Goal: Transaction & Acquisition: Purchase product/service

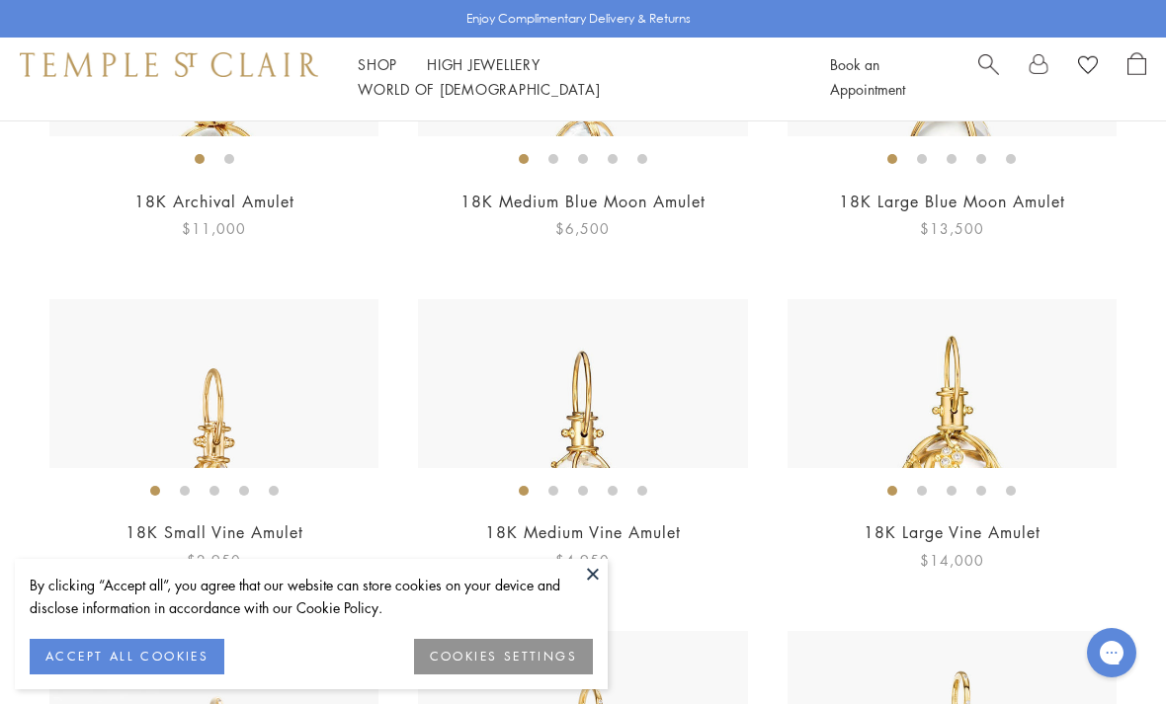
scroll to position [393, 0]
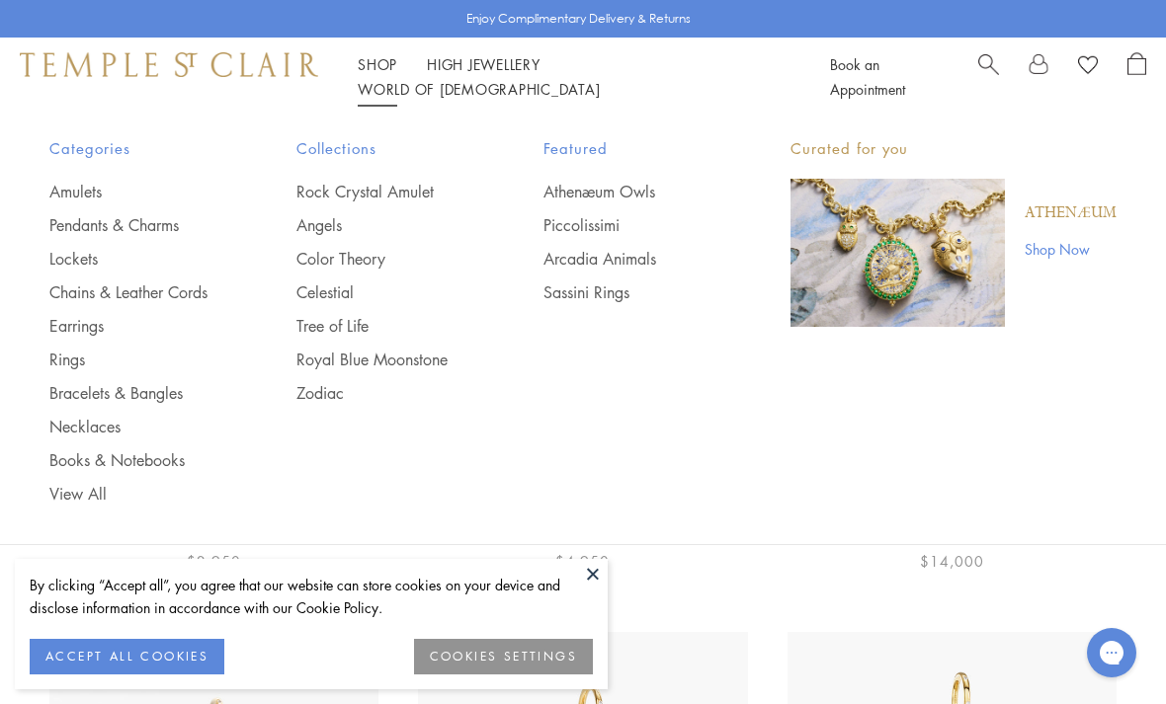
click at [181, 289] on link "Chains & Leather Cords" at bounding box center [133, 293] width 168 height 22
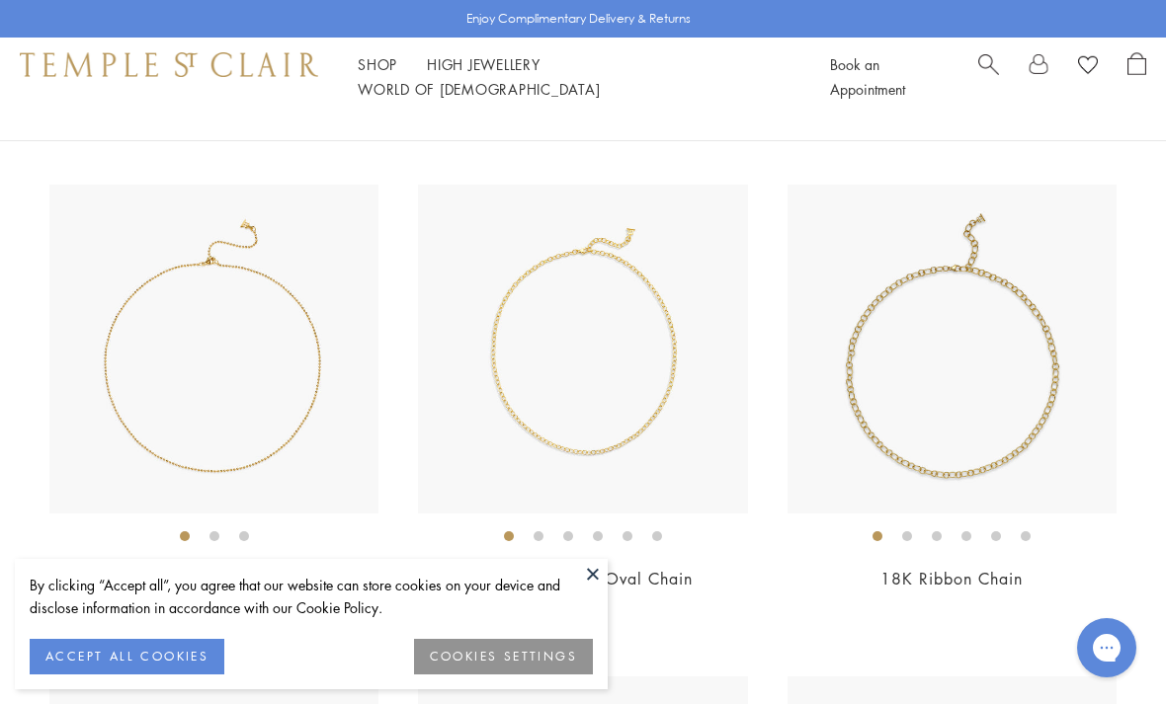
scroll to position [2169, 0]
click at [668, 325] on img at bounding box center [582, 350] width 329 height 329
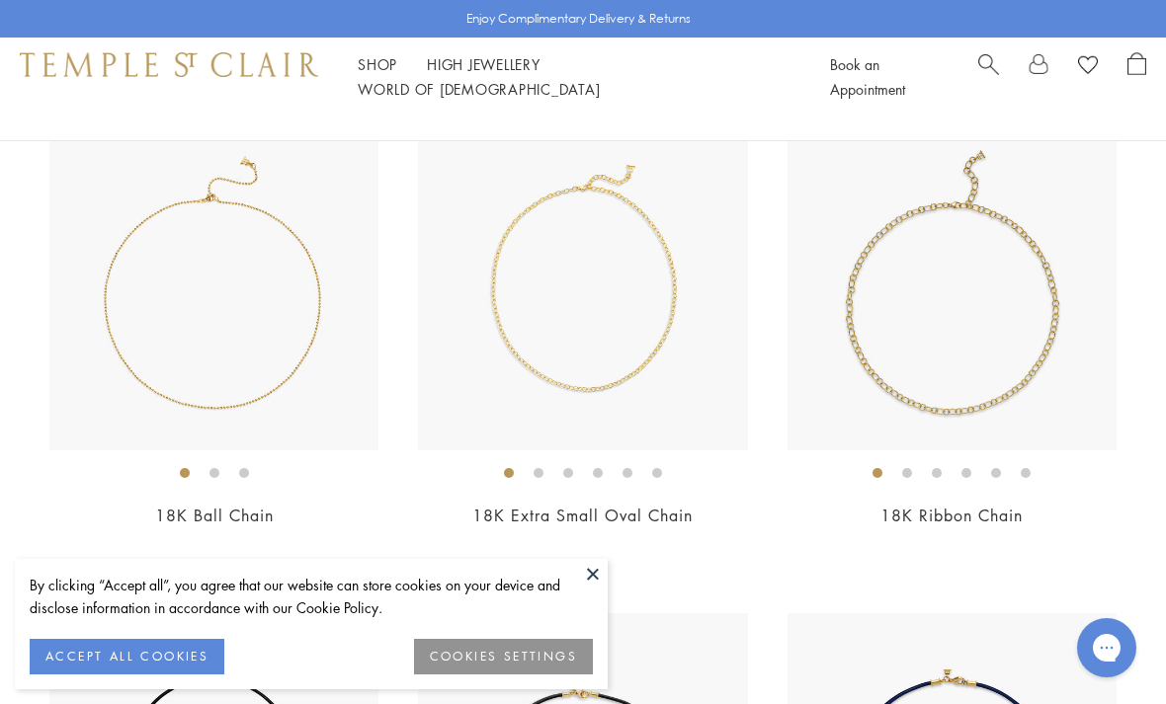
click at [628, 472] on div "18K Extra Small Oval Chain From $3,200" at bounding box center [582, 338] width 329 height 433
click at [638, 505] on link "18K Extra Small Oval Chain" at bounding box center [582, 516] width 220 height 22
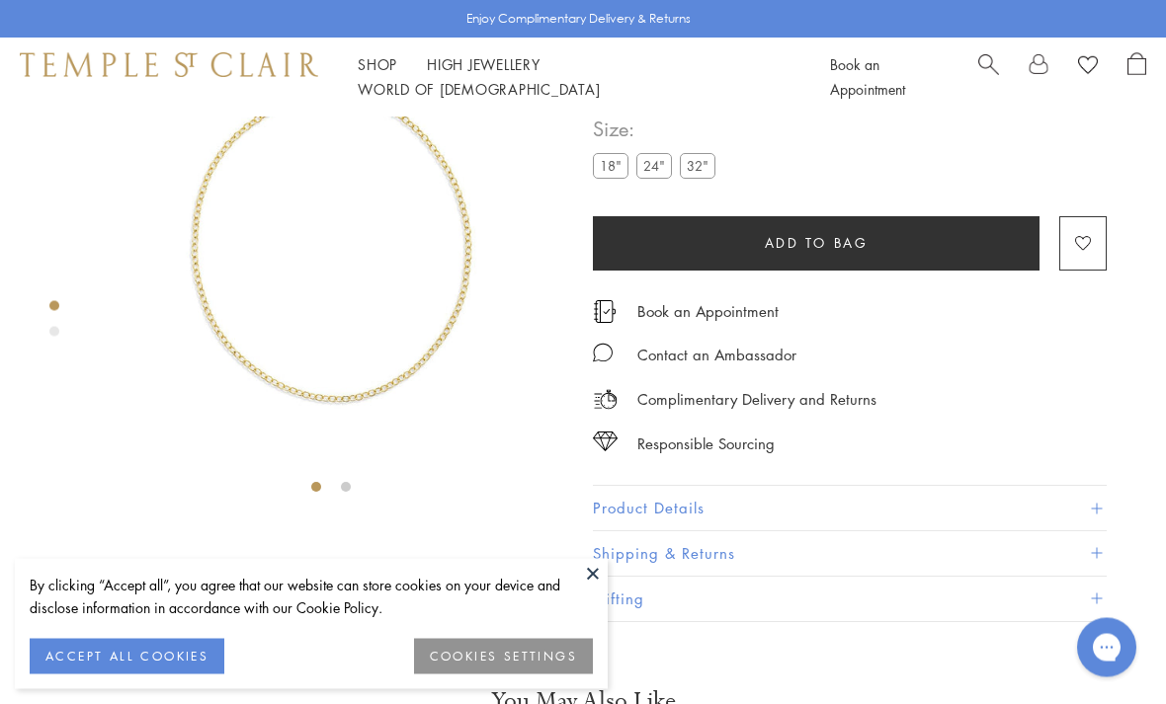
scroll to position [117, 0]
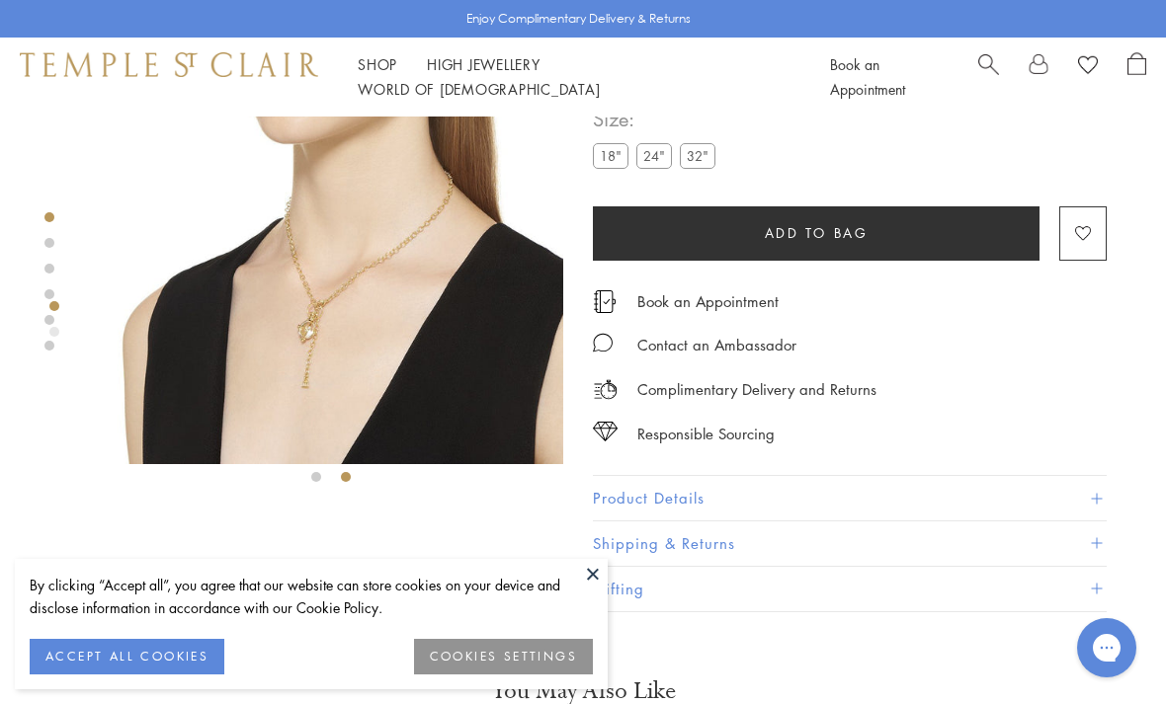
click at [316, 294] on img at bounding box center [331, 232] width 464 height 464
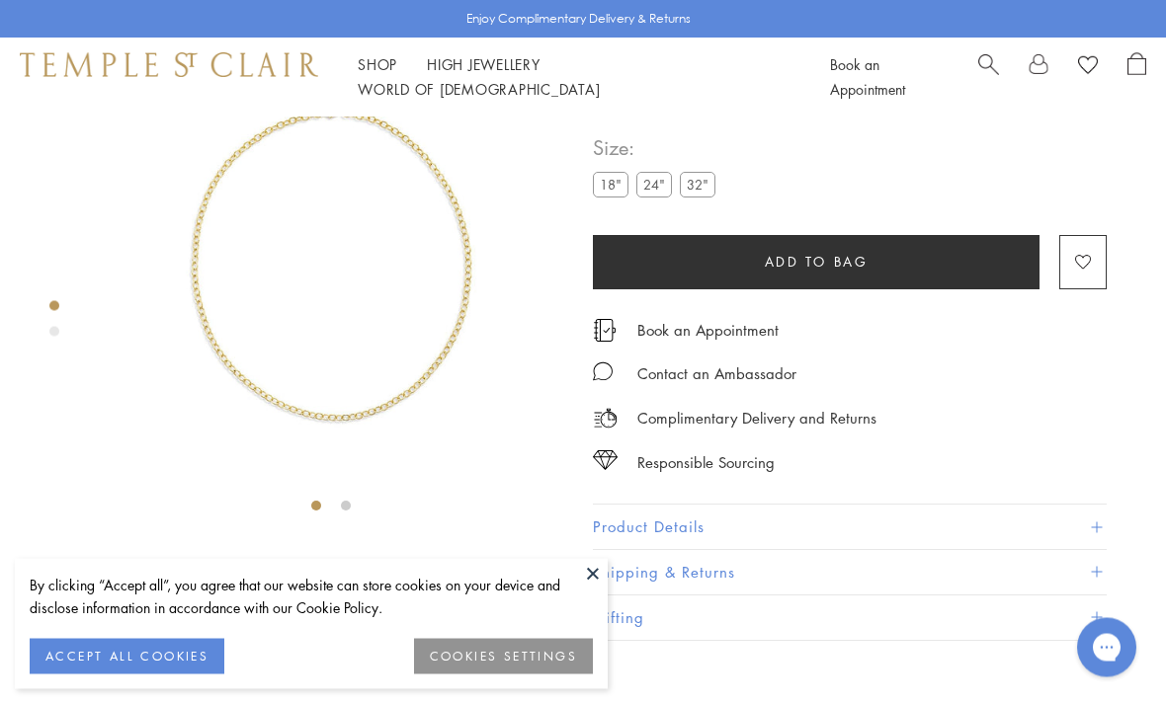
scroll to position [117, 0]
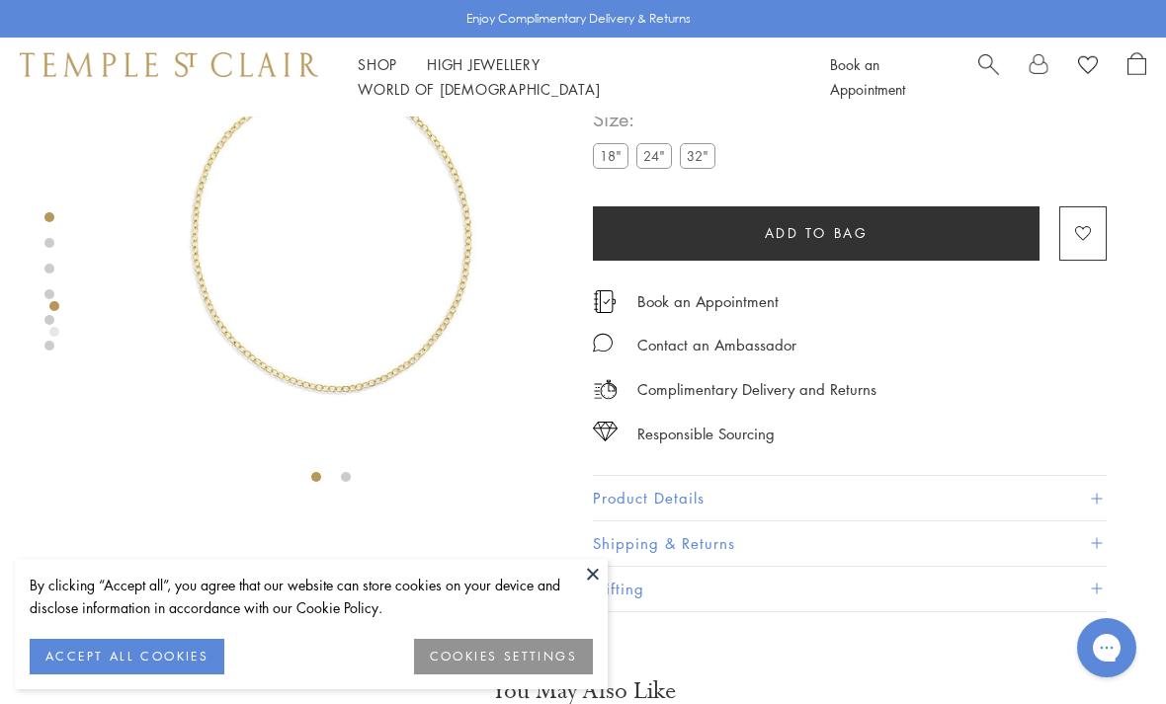
click at [654, 159] on label "24"" at bounding box center [654, 155] width 36 height 25
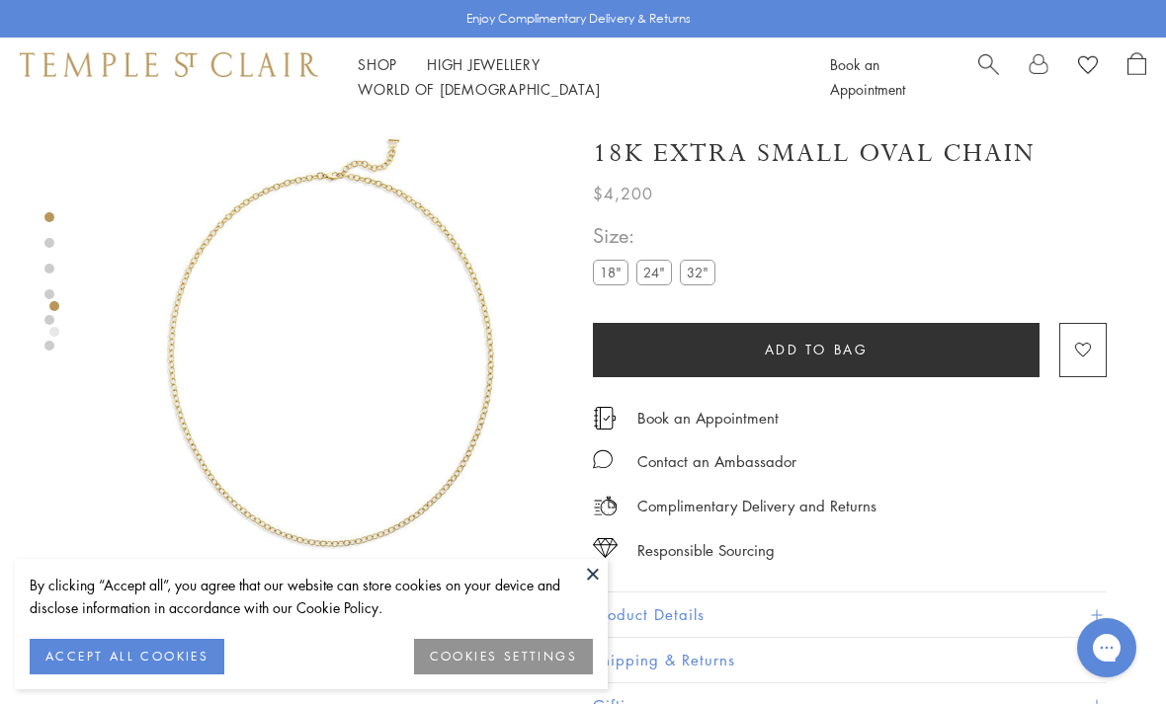
scroll to position [117, 0]
